Goal: Task Accomplishment & Management: Use online tool/utility

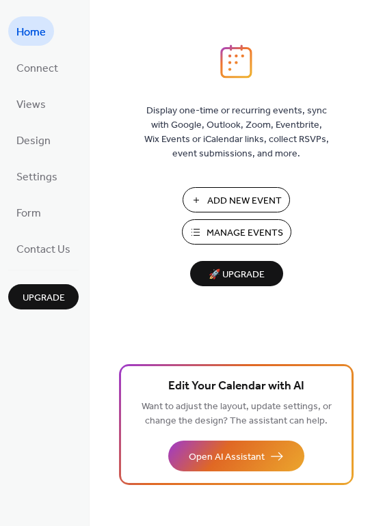
click at [234, 234] on span "Manage Events" at bounding box center [244, 233] width 77 height 14
click at [49, 177] on span "Settings" at bounding box center [36, 177] width 41 height 21
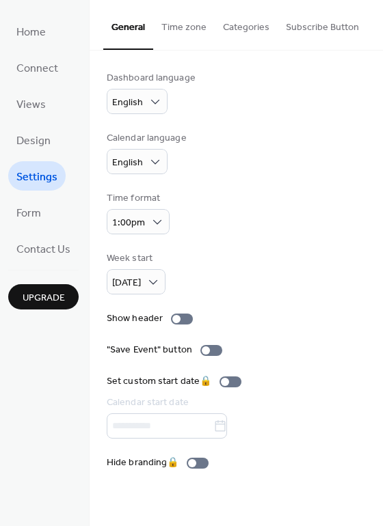
click at [316, 23] on button "Subscribe Button" at bounding box center [322, 24] width 90 height 49
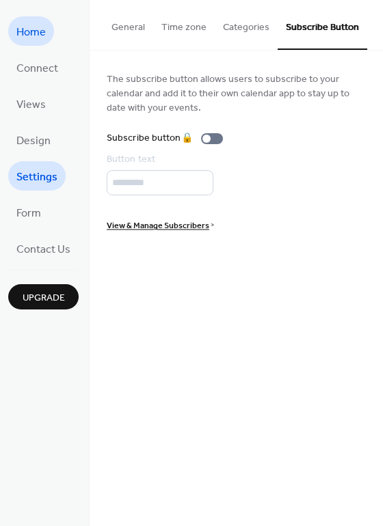
click at [40, 37] on span "Home" at bounding box center [30, 32] width 29 height 21
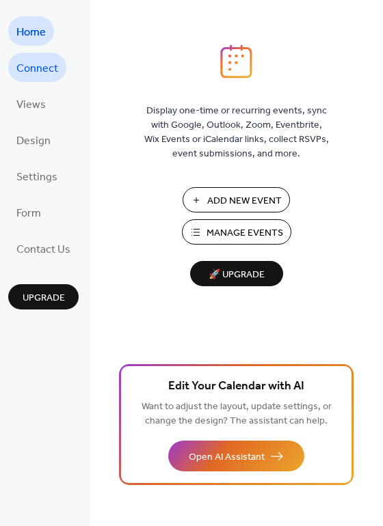
click at [53, 71] on span "Connect" at bounding box center [37, 68] width 42 height 21
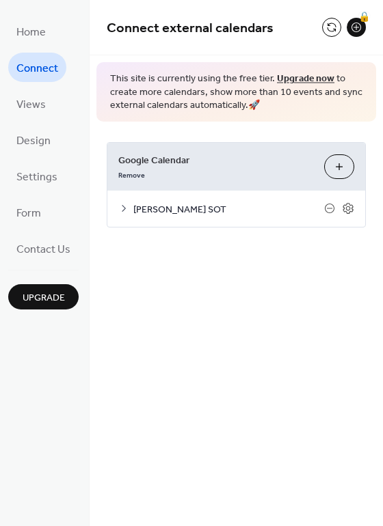
click at [163, 204] on span "Givens SOT" at bounding box center [228, 209] width 191 height 14
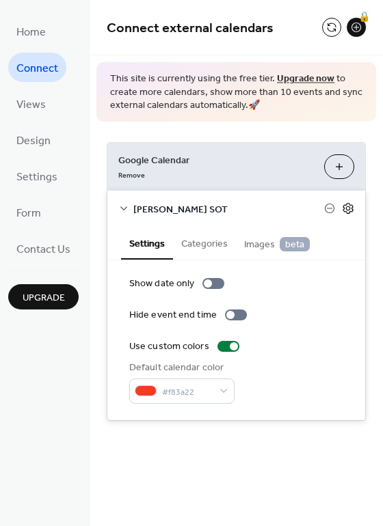
click at [345, 209] on icon at bounding box center [348, 208] width 12 height 12
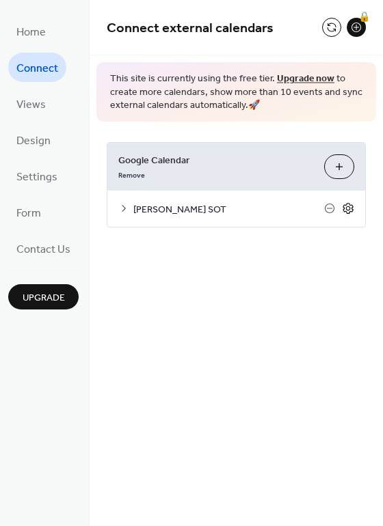
click at [345, 209] on icon at bounding box center [348, 208] width 12 height 12
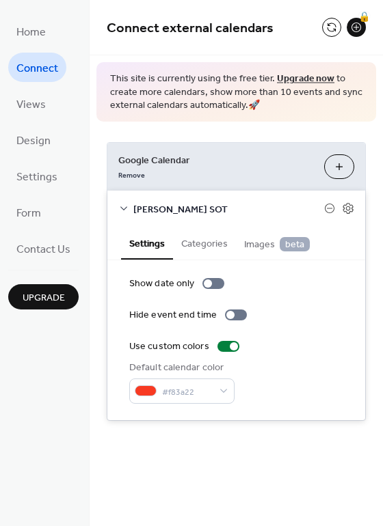
click at [157, 208] on span "Givens SOT" at bounding box center [228, 209] width 191 height 14
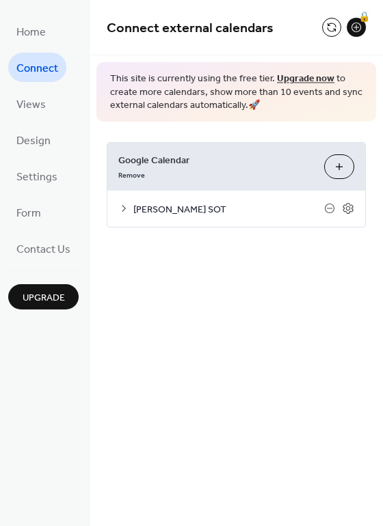
click at [343, 165] on button "Choose Calendars" at bounding box center [339, 166] width 30 height 25
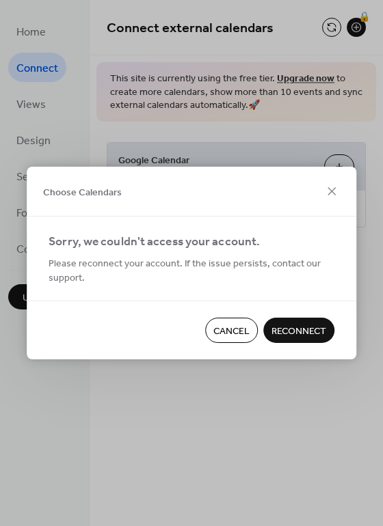
click at [311, 328] on span "Reconnect" at bounding box center [298, 332] width 55 height 14
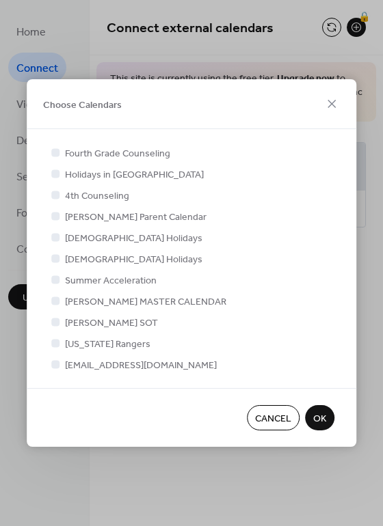
click at [314, 417] on span "OK" at bounding box center [319, 419] width 13 height 14
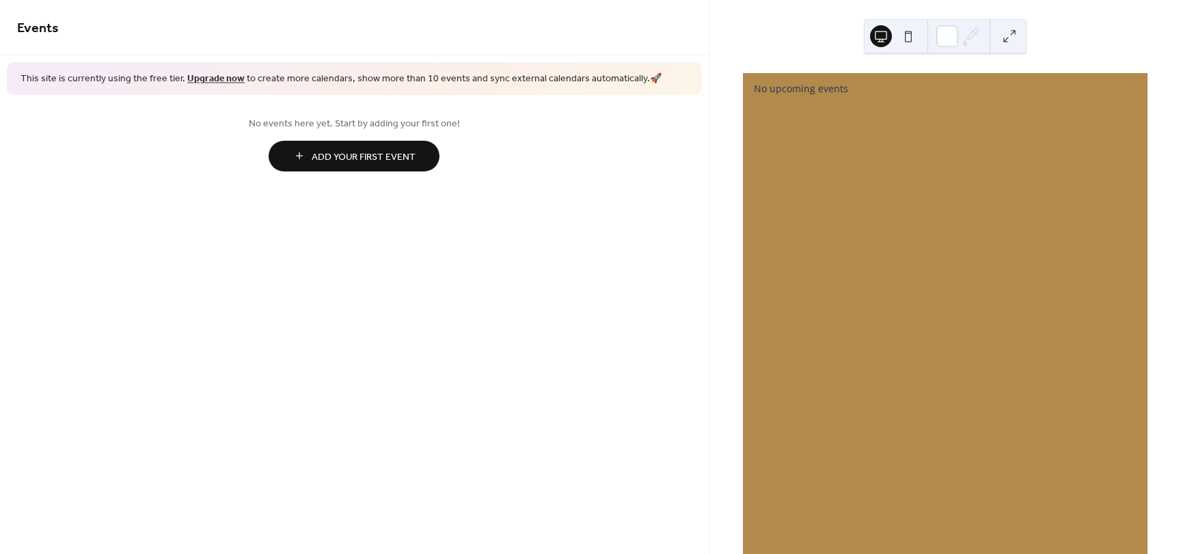
click at [901, 29] on button at bounding box center [908, 36] width 22 height 22
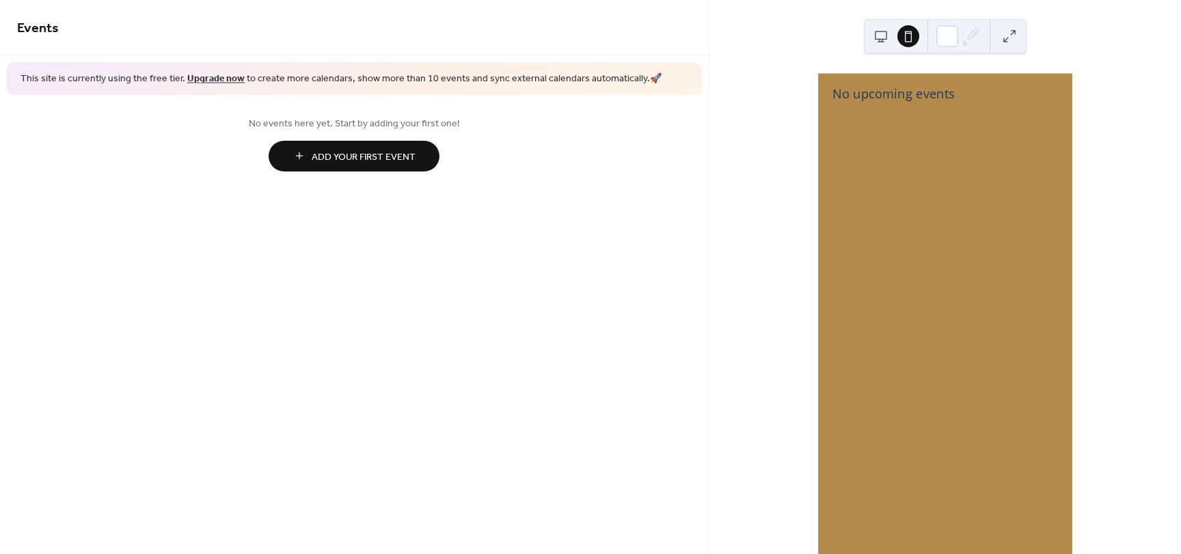
click at [878, 29] on button at bounding box center [881, 36] width 22 height 22
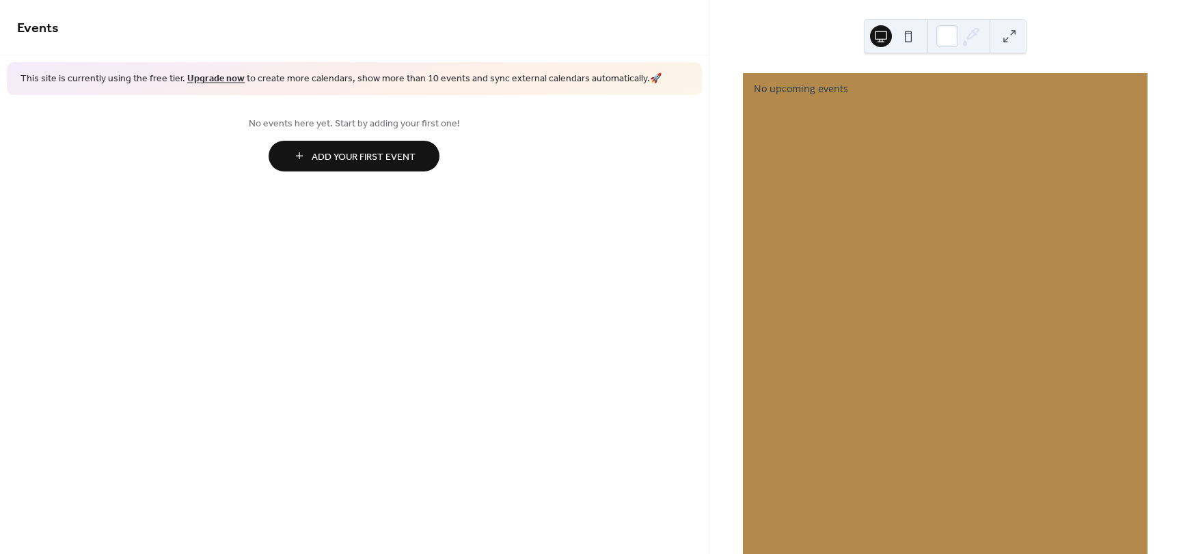
click at [368, 154] on span "Add Your First Event" at bounding box center [364, 157] width 104 height 14
